Goal: Task Accomplishment & Management: Manage account settings

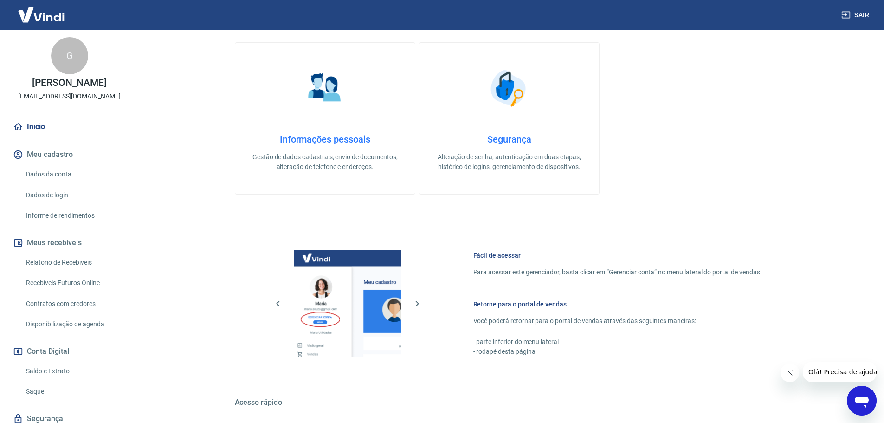
scroll to position [301, 0]
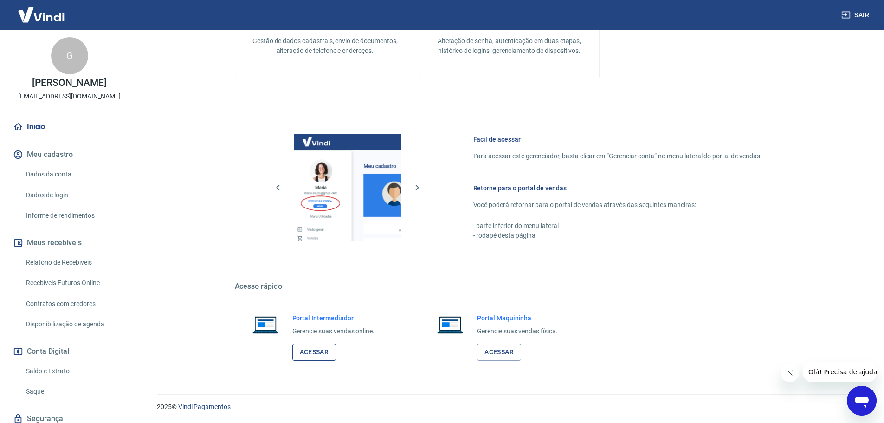
click at [309, 357] on link "Acessar" at bounding box center [314, 351] width 44 height 17
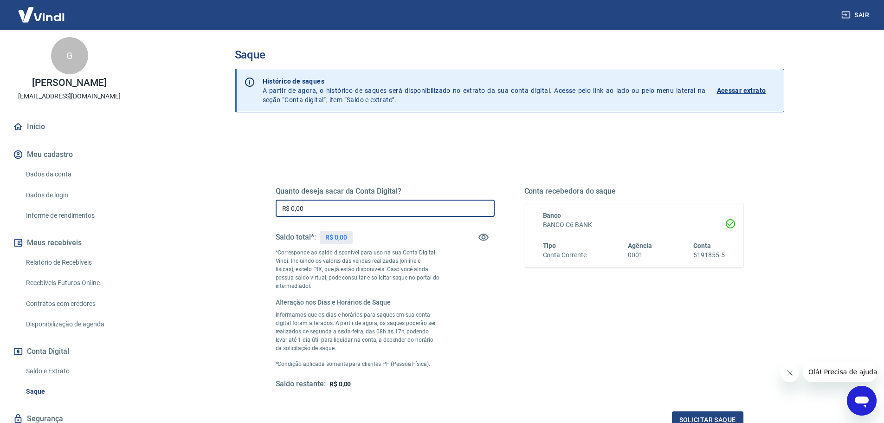
click at [375, 211] on input "R$ 0,00" at bounding box center [385, 207] width 219 height 17
click at [375, 206] on input "R$ 0,00" at bounding box center [385, 207] width 219 height 17
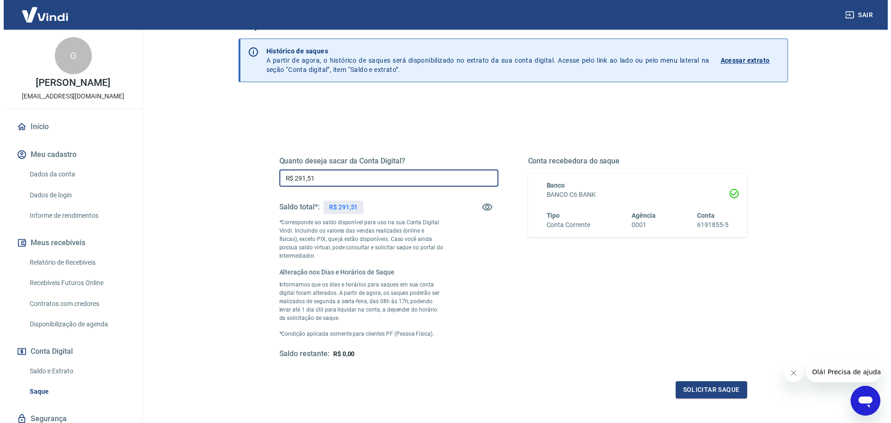
scroll to position [46, 0]
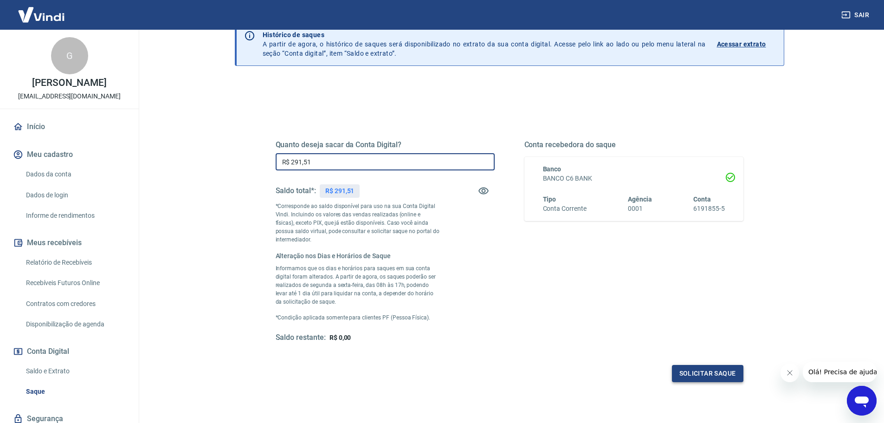
type input "R$ 291,51"
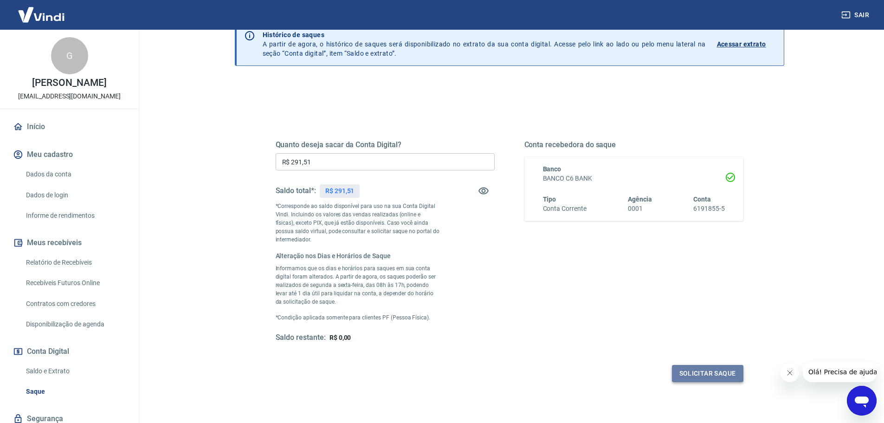
click at [714, 367] on button "Solicitar saque" at bounding box center [707, 373] width 71 height 17
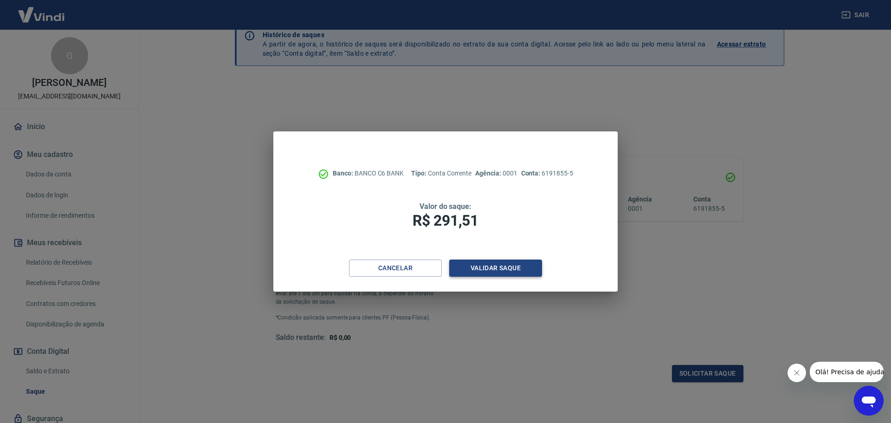
click at [498, 272] on button "Validar saque" at bounding box center [495, 267] width 93 height 17
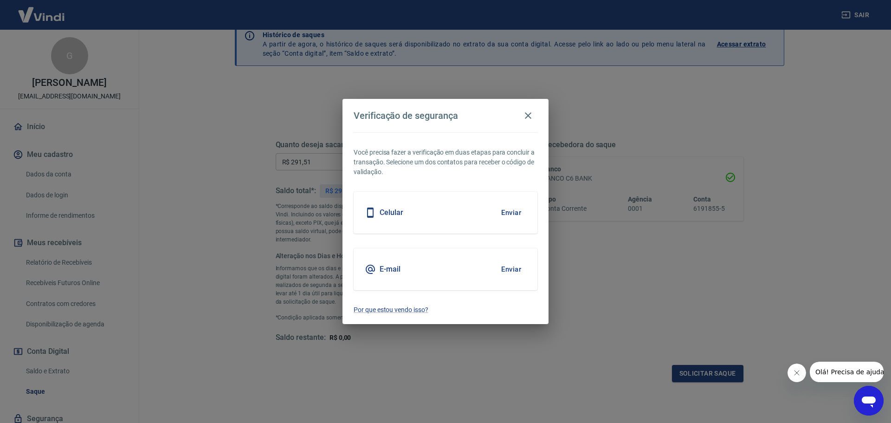
click at [449, 260] on div "E-mail Enviar" at bounding box center [445, 269] width 184 height 42
click at [508, 269] on button "Enviar" at bounding box center [511, 268] width 30 height 19
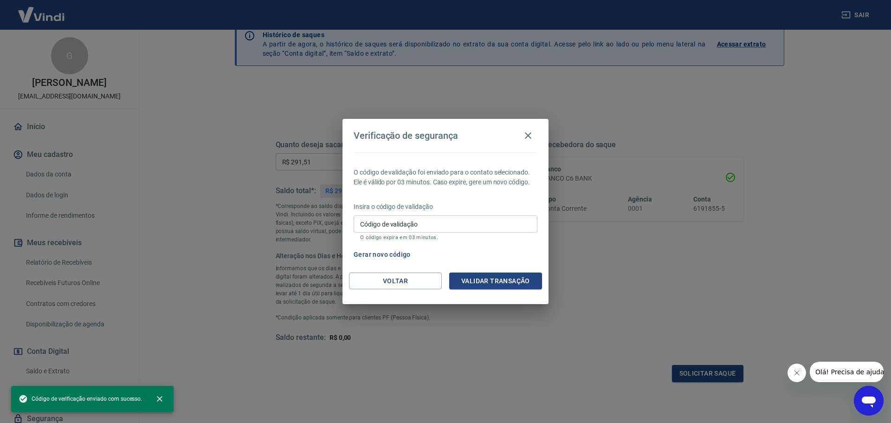
drag, startPoint x: 443, startPoint y: 219, endPoint x: 437, endPoint y: 218, distance: 5.9
click at [443, 219] on input "Código de validação" at bounding box center [445, 223] width 184 height 17
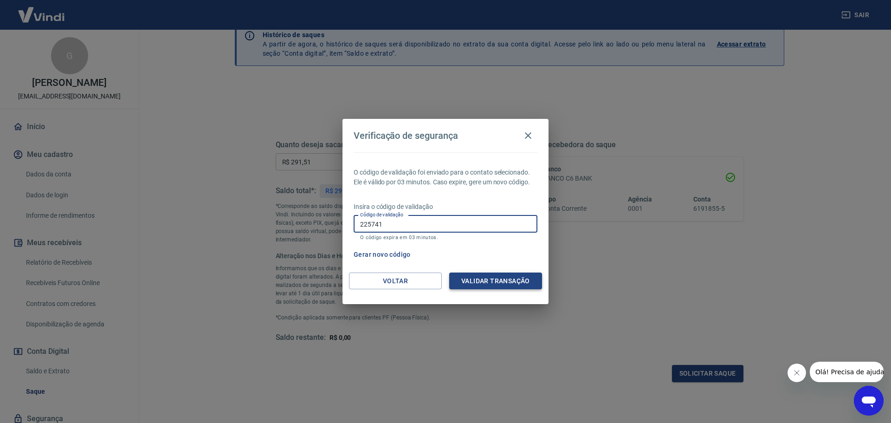
type input "225741"
click at [494, 283] on button "Validar transação" at bounding box center [495, 280] width 93 height 17
